Goal: Navigation & Orientation: Find specific page/section

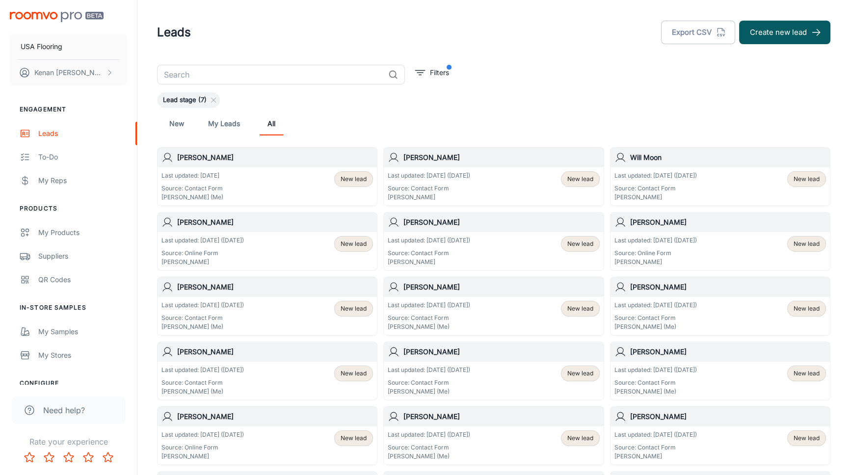
click at [504, 108] on div "New My Leads All" at bounding box center [493, 123] width 673 height 31
click at [505, 109] on div "New My Leads All" at bounding box center [493, 123] width 673 height 31
click at [209, 122] on link "My Leads" at bounding box center [224, 124] width 32 height 24
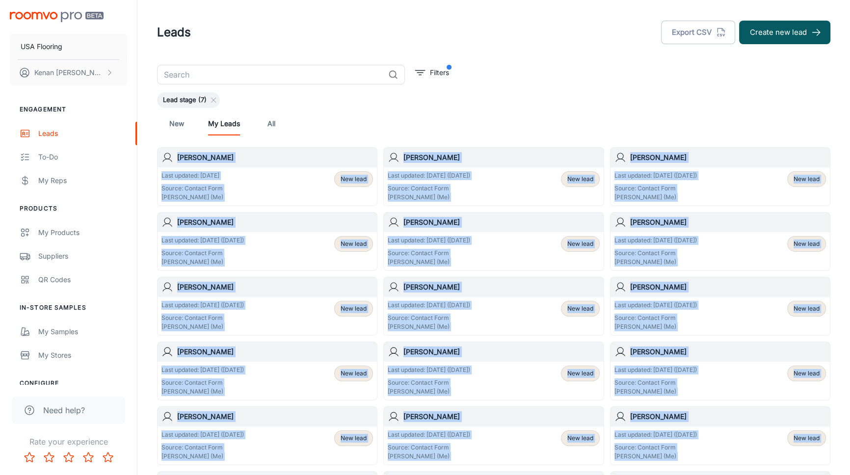
click at [568, 116] on div "New My Leads All" at bounding box center [494, 124] width 658 height 24
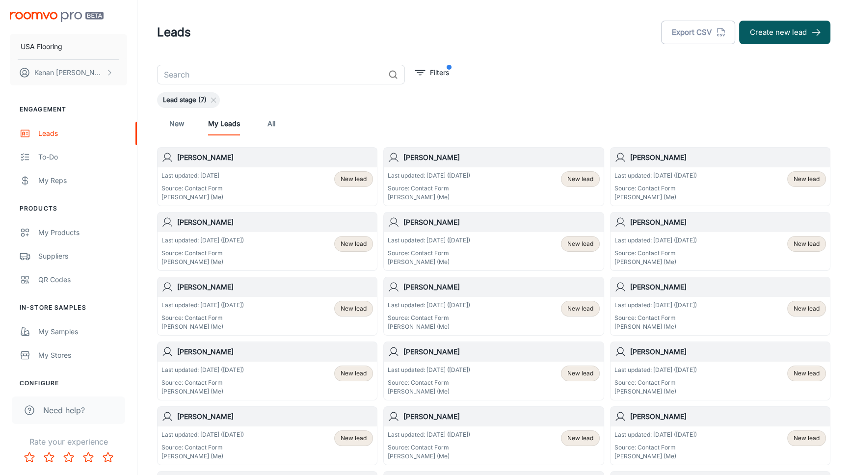
click at [258, 95] on div "Lead stage (7)" at bounding box center [493, 100] width 673 height 16
click at [284, 125] on div "New My Leads All" at bounding box center [494, 124] width 658 height 24
click at [274, 125] on link "All" at bounding box center [272, 124] width 24 height 24
click at [329, 125] on div "New My Leads All" at bounding box center [494, 124] width 658 height 24
click at [451, 54] on header "Leads Export CSV Create new lead" at bounding box center [493, 32] width 697 height 65
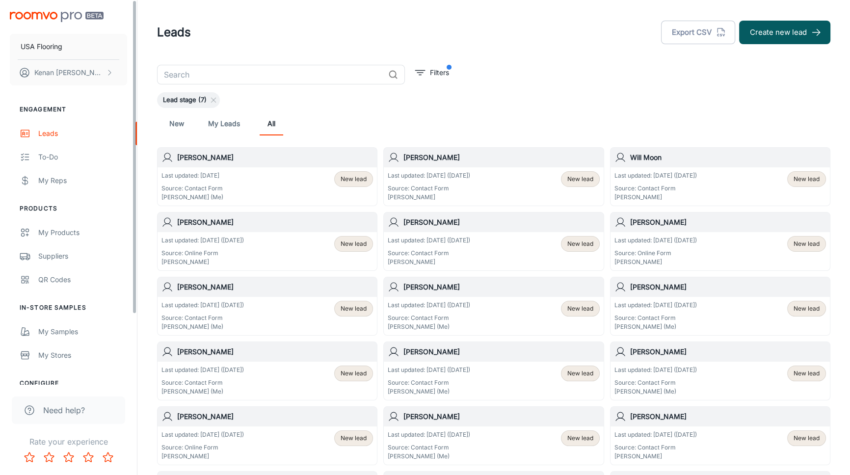
click at [488, 93] on div "Lead stage (7)" at bounding box center [493, 100] width 673 height 16
click at [239, 30] on div "Leads Export CSV Create new lead" at bounding box center [493, 33] width 673 height 26
click at [61, 134] on div "Leads" at bounding box center [82, 133] width 89 height 11
